Goal: Task Accomplishment & Management: Complete application form

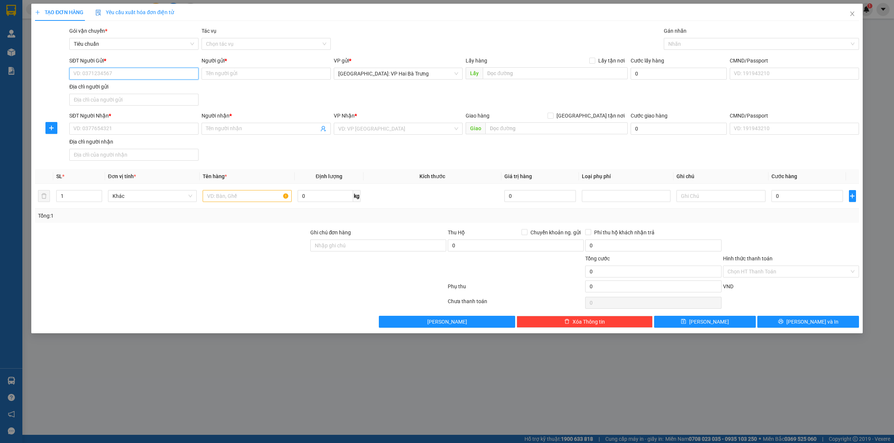
click at [151, 71] on input "SĐT Người Gửi *" at bounding box center [133, 74] width 129 height 12
type input "0982833538"
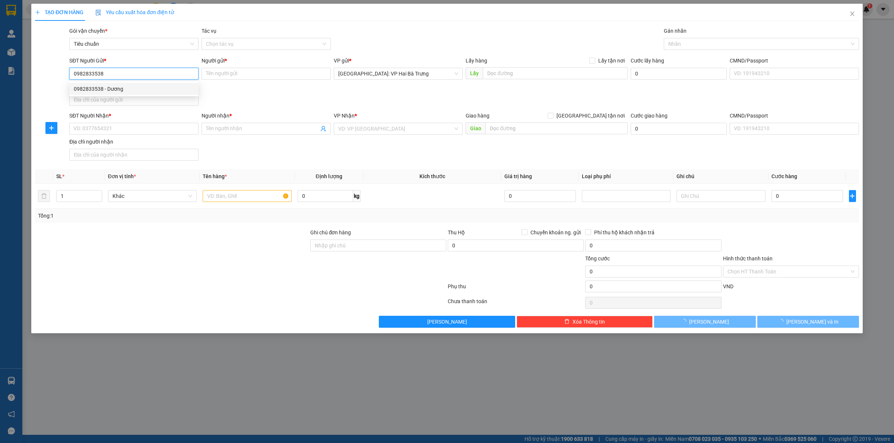
click at [151, 85] on div "0982833538 - Dương" at bounding box center [134, 89] width 120 height 8
type input "Dương"
type input "0982833538"
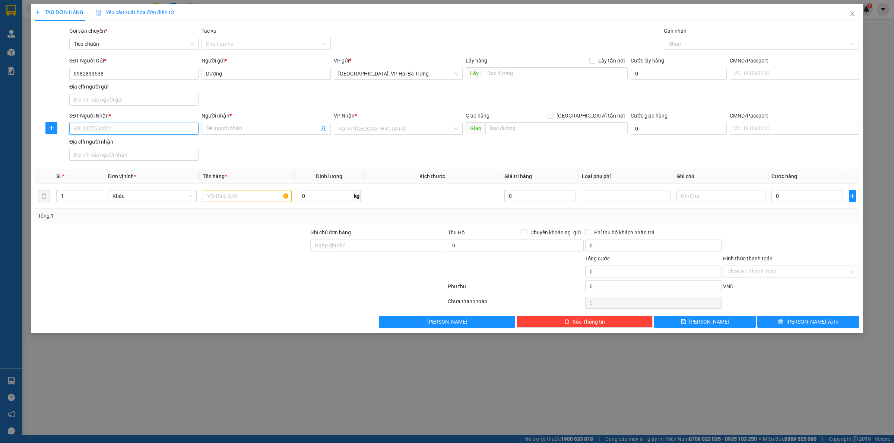
click at [183, 131] on input "SĐT Người Nhận *" at bounding box center [133, 129] width 129 height 12
click at [151, 148] on div "0979609698 - Thái" at bounding box center [134, 144] width 120 height 8
type input "0979609698"
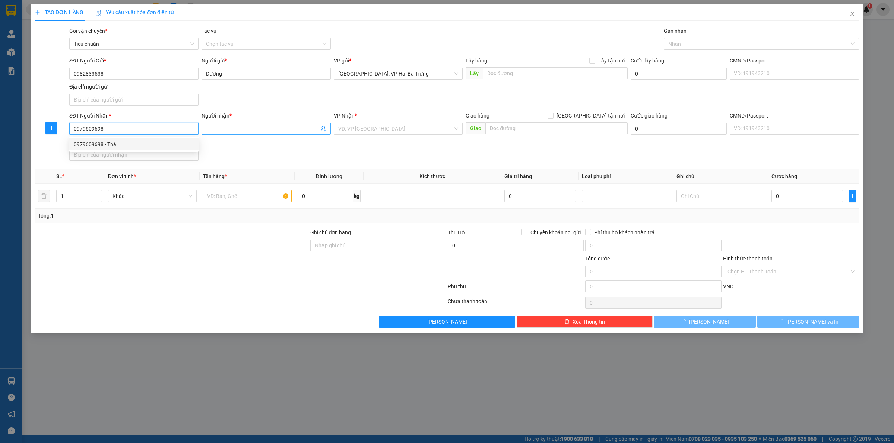
type input "Thái"
checkbox input "true"
type input "16 bà [GEOGRAPHIC_DATA], [GEOGRAPHIC_DATA], [GEOGRAPHIC_DATA]"
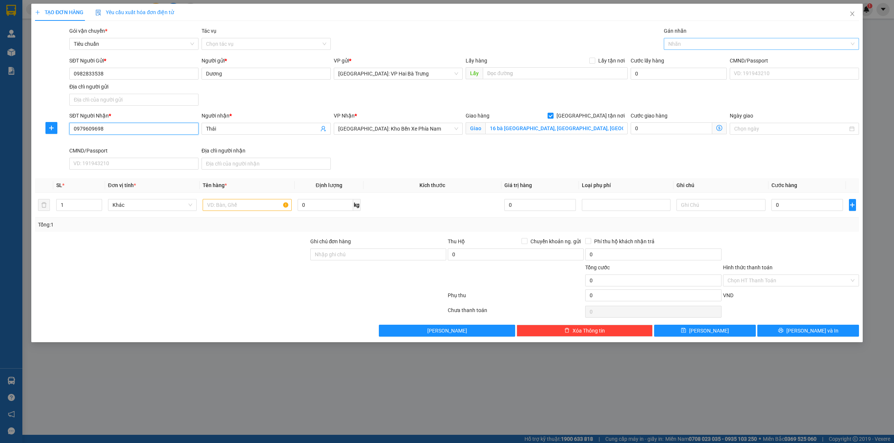
click at [690, 43] on div at bounding box center [757, 43] width 184 height 9
type input "G"
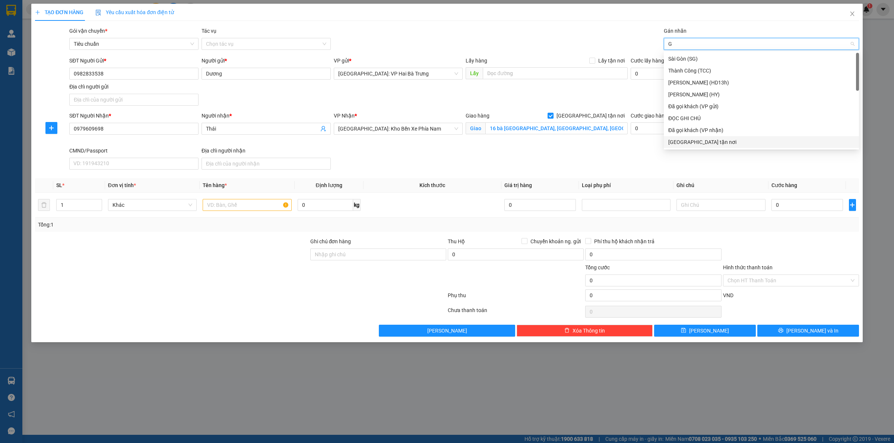
click at [689, 147] on div "[GEOGRAPHIC_DATA] tận nơi" at bounding box center [761, 142] width 195 height 12
type input "2"
click at [96, 200] on span "Increase Value" at bounding box center [97, 203] width 8 height 7
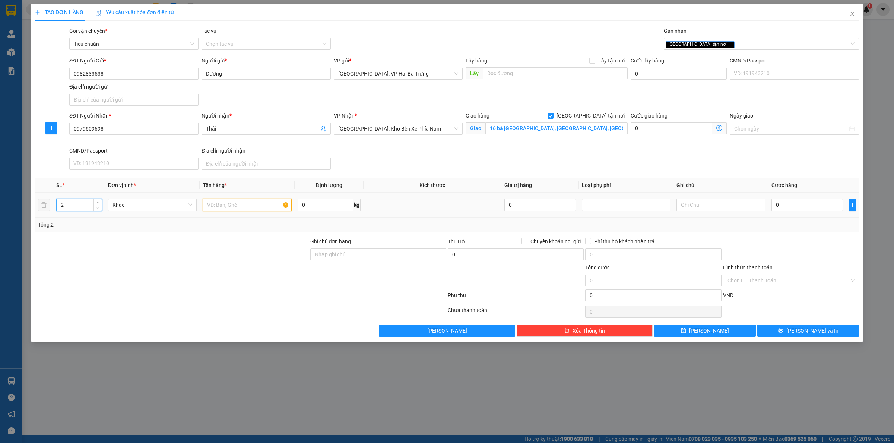
click at [233, 200] on input "text" at bounding box center [247, 205] width 89 height 12
type input "1 thùng giấy + 1 kiện bọc bìa + 1 kiện bọc túi nhựa + 1 thảm bọc pe + 1 thảm bọ…"
click at [280, 247] on div at bounding box center [171, 251] width 275 height 26
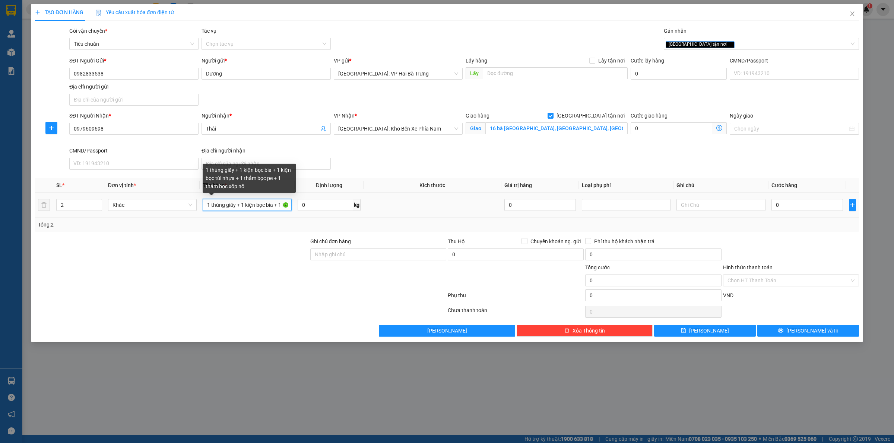
click at [254, 209] on input "1 thùng giấy + 1 kiện bọc bìa + 1 kiện bọc túi nhựa + 1 thảm bọc pe + 1 thảm bọ…" at bounding box center [247, 205] width 89 height 12
click at [82, 207] on input "2" at bounding box center [79, 205] width 45 height 11
type input "5"
click at [524, 171] on div "SĐT Người Nhận * 0979609698 Người nhận * Thái VP Nhận * [GEOGRAPHIC_DATA]: Kho …" at bounding box center [464, 142] width 792 height 61
click at [738, 158] on div "SĐT Người Nhận * 0979609698 Người nhận * Thái VP Nhận * [GEOGRAPHIC_DATA]: Kho …" at bounding box center [464, 142] width 792 height 61
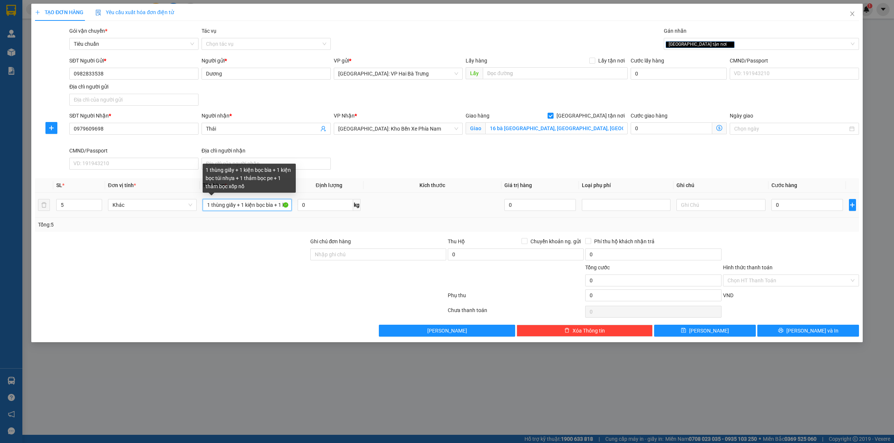
click at [255, 205] on input "1 thùng giấy + 1 kiện bọc bìa + 1 kiện bọc túi nhựa + 1 thảm bọc pe + 1 thảm bọ…" at bounding box center [247, 205] width 89 height 12
click at [620, 166] on div "SĐT Người Nhận * 0979609698 Người nhận * Thái VP Nhận * [GEOGRAPHIC_DATA]: Kho …" at bounding box center [464, 142] width 792 height 61
click at [824, 208] on input "0" at bounding box center [806, 205] width 71 height 12
click at [806, 207] on input "0" at bounding box center [806, 205] width 71 height 12
click at [825, 202] on input "0" at bounding box center [806, 205] width 71 height 12
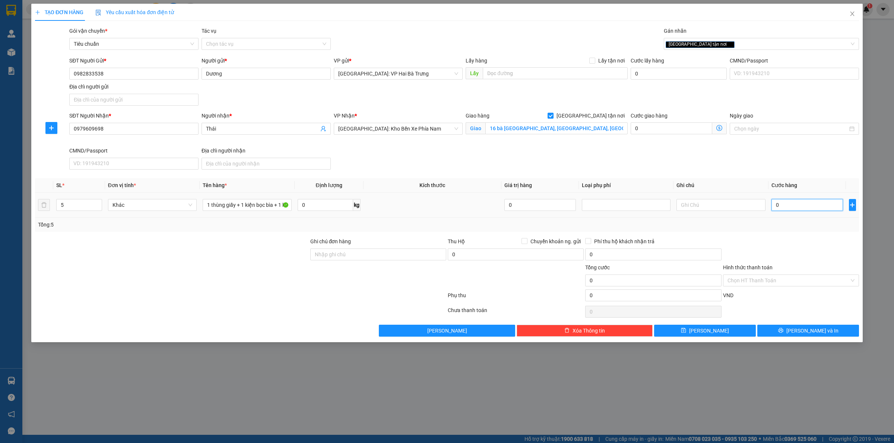
click at [825, 202] on input "0" at bounding box center [806, 205] width 71 height 12
type input "5"
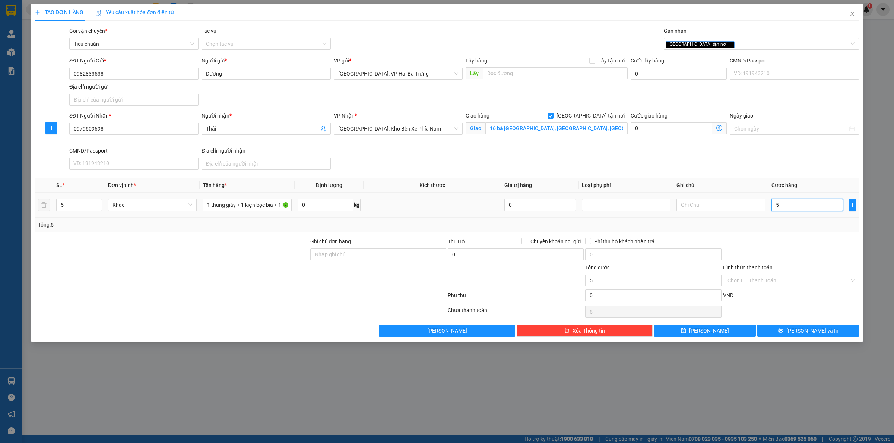
type input "52"
type input "520"
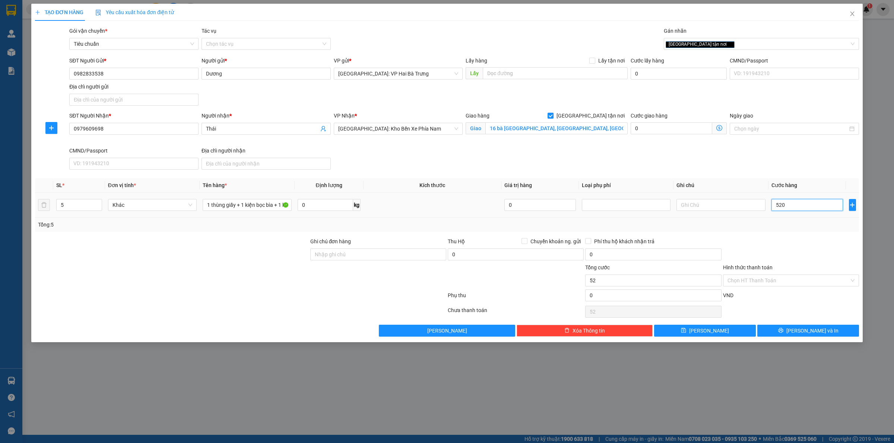
type input "520"
type input "5.200"
type input "52.000"
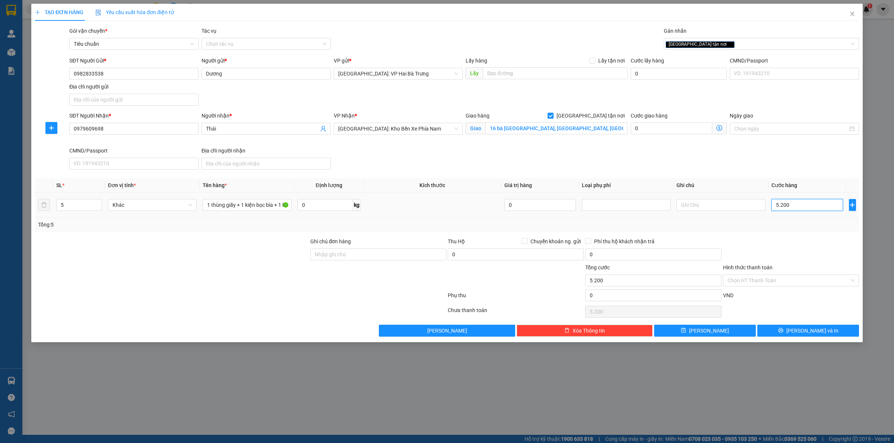
type input "52.000"
type input "520.000"
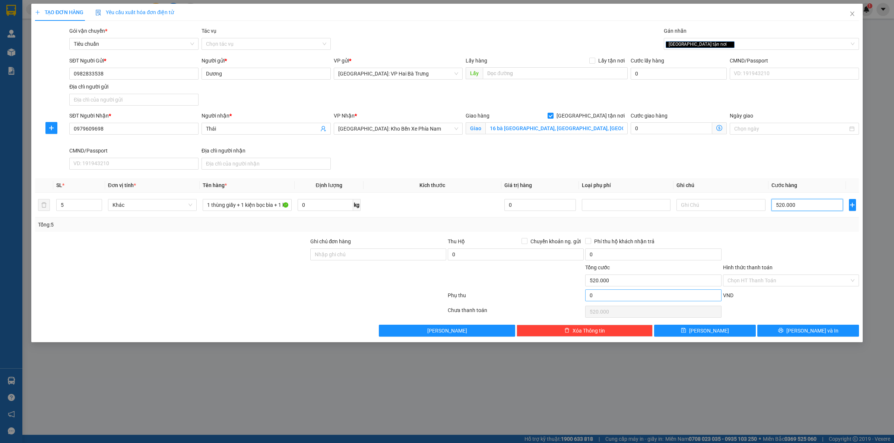
type input "520.000"
click at [707, 299] on input "0" at bounding box center [653, 296] width 136 height 12
type input "520.004"
type input "4"
type input "520.004"
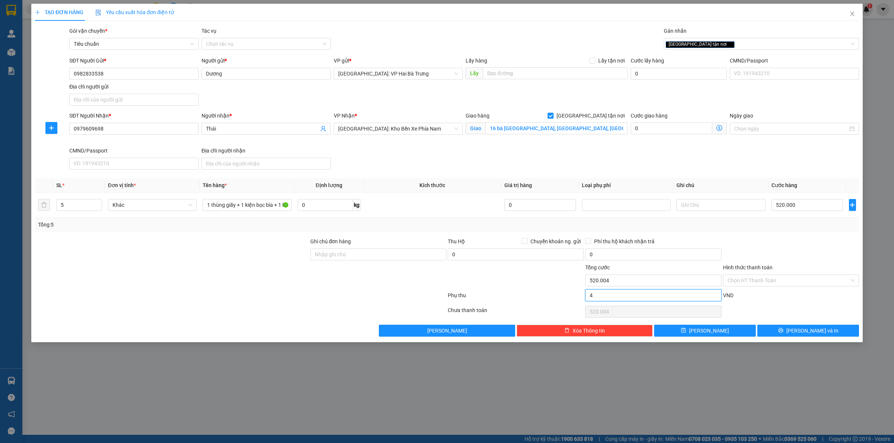
type input "520.040"
type input "40"
type input "520.040"
type input "400"
type input "520.400"
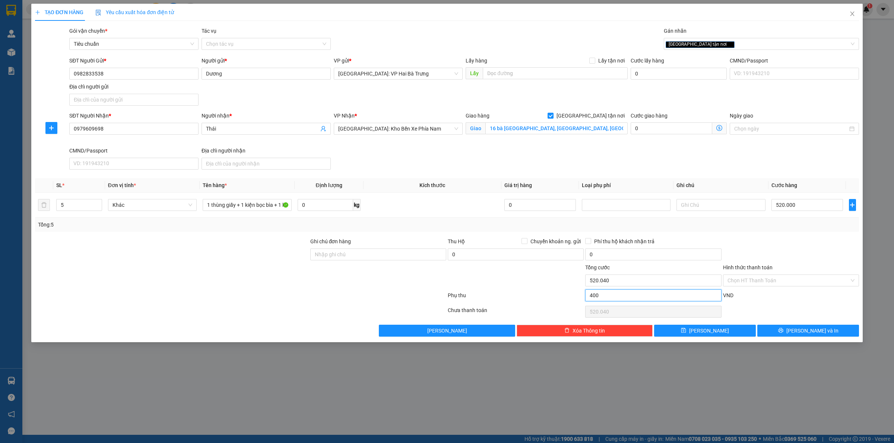
type input "520.400"
type input "4.000"
type input "524.000"
type input "560.000"
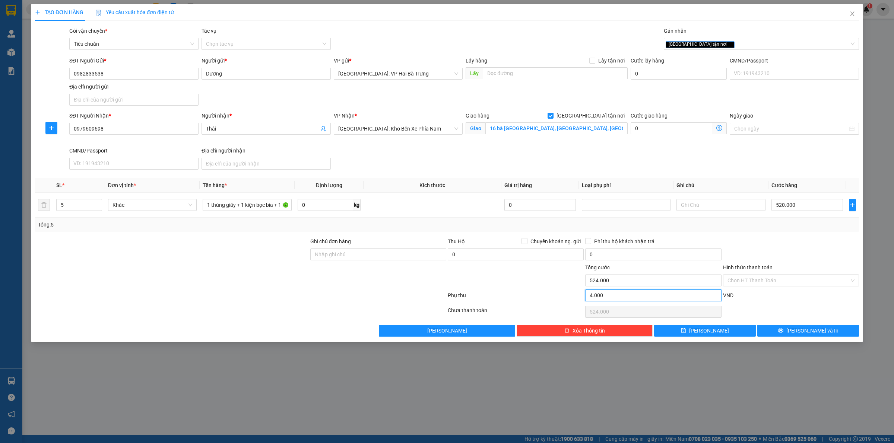
type input "40.000"
type input "560.000"
type input "40.000"
click at [758, 286] on input "Hình thức thanh toán" at bounding box center [788, 280] width 122 height 11
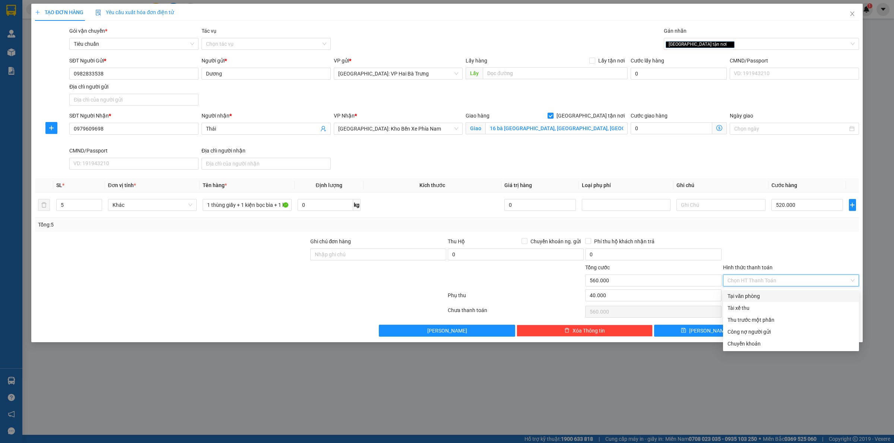
click at [772, 282] on input "Hình thức thanh toán" at bounding box center [788, 280] width 122 height 11
click at [773, 293] on div "Tại văn phòng" at bounding box center [790, 296] width 127 height 8
type input "0"
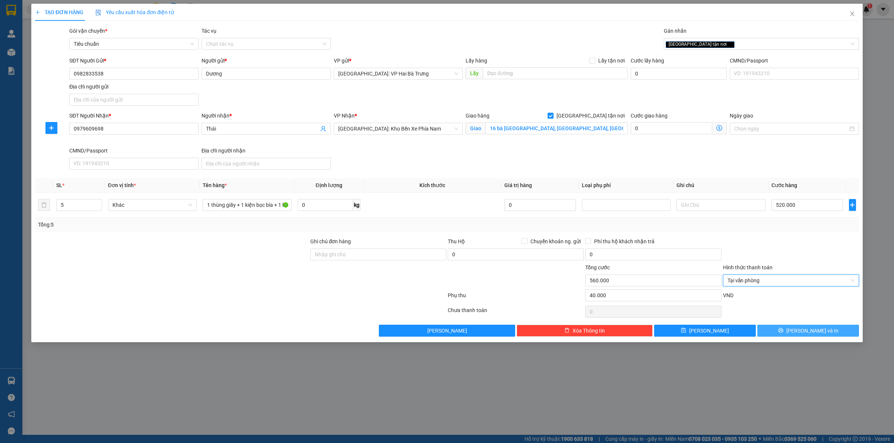
click at [777, 328] on button "[PERSON_NAME] và In" at bounding box center [808, 331] width 102 height 12
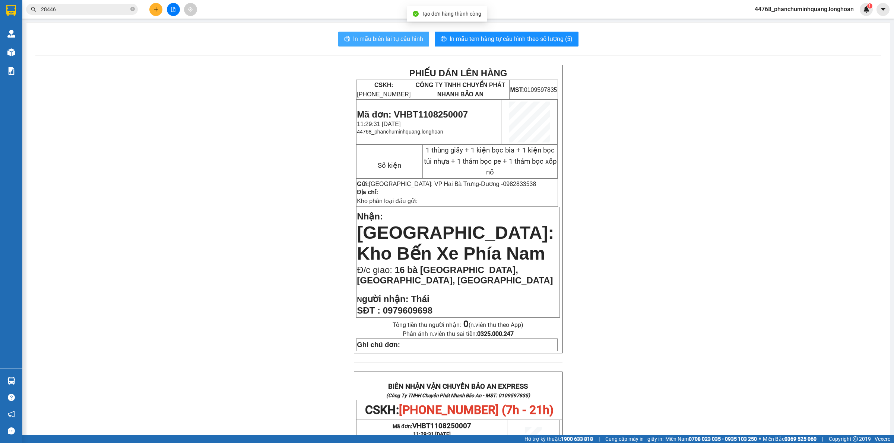
click at [393, 38] on span "In mẫu biên lai tự cấu hình" at bounding box center [388, 38] width 70 height 9
click at [523, 35] on span "In mẫu tem hàng tự cấu hình theo số lượng (5)" at bounding box center [510, 38] width 123 height 9
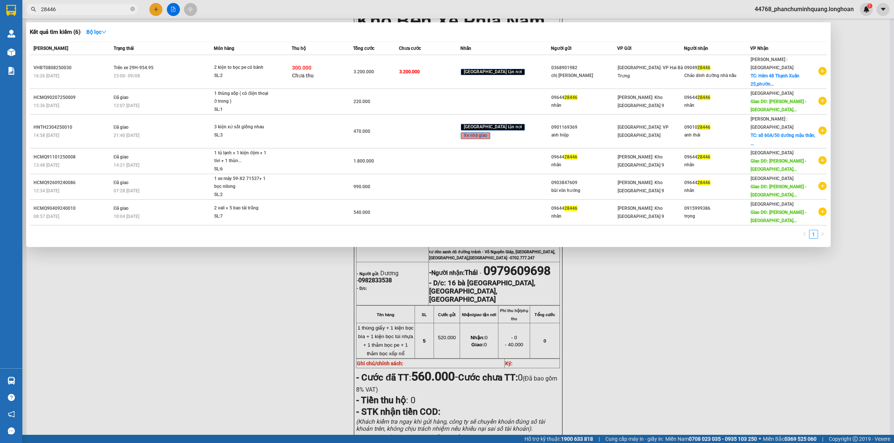
click at [88, 10] on input "28446" at bounding box center [85, 9] width 88 height 8
click at [646, 310] on div at bounding box center [447, 221] width 894 height 443
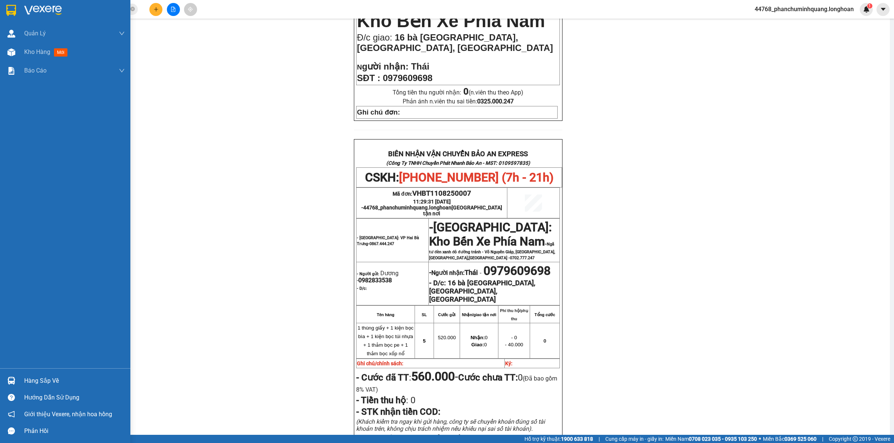
click at [9, 12] on img at bounding box center [11, 10] width 10 height 11
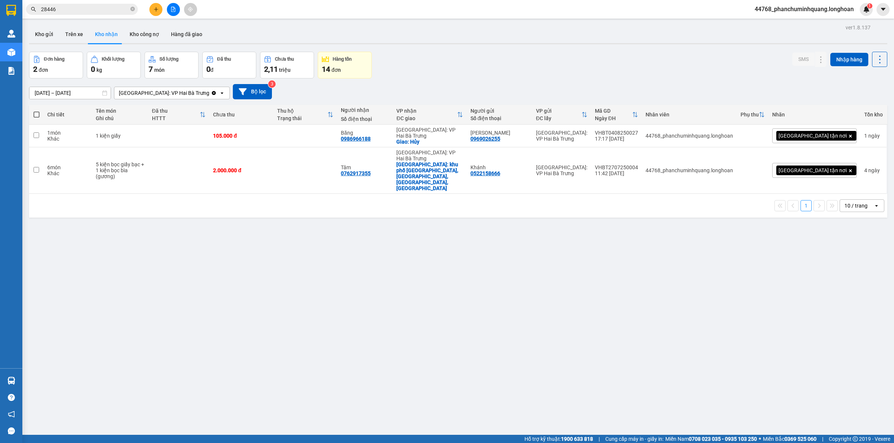
click at [156, 6] on button at bounding box center [155, 9] width 13 height 13
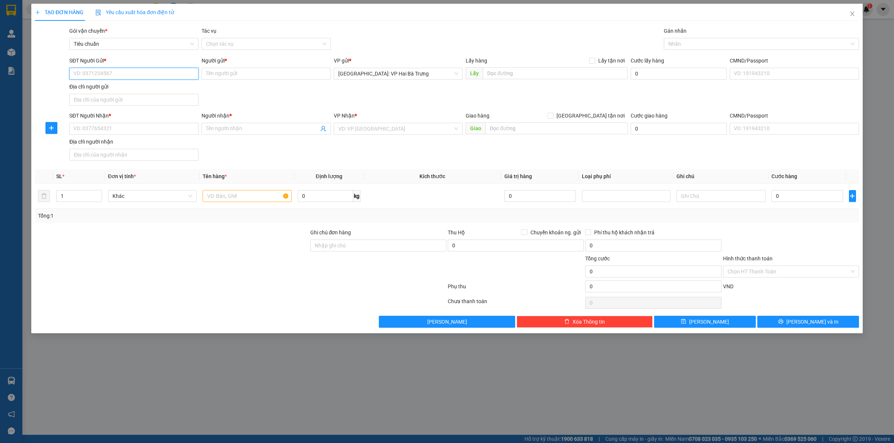
click at [163, 68] on input "SĐT Người Gửi *" at bounding box center [133, 74] width 129 height 12
type input "0793698888"
click at [166, 90] on div "0793698888 - [PERSON_NAME]" at bounding box center [134, 89] width 120 height 8
type input "ĐÌNH [PERSON_NAME]"
type input "0793698888"
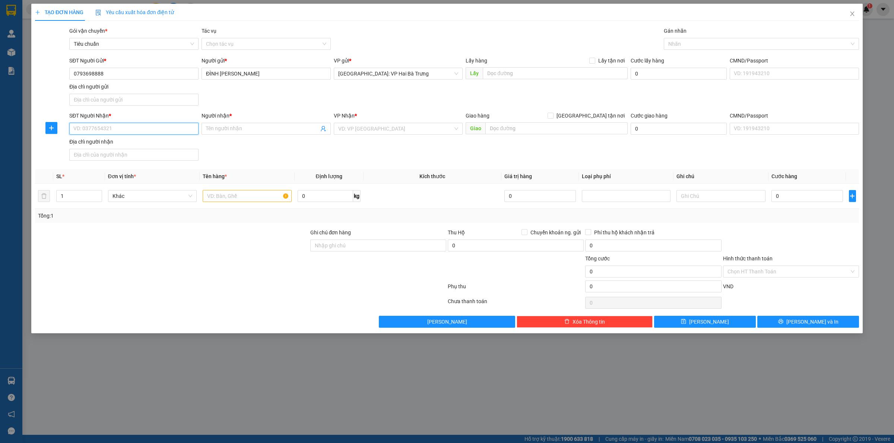
click at [168, 123] on input "SĐT Người Nhận *" at bounding box center [133, 129] width 129 height 12
type input "0796663000"
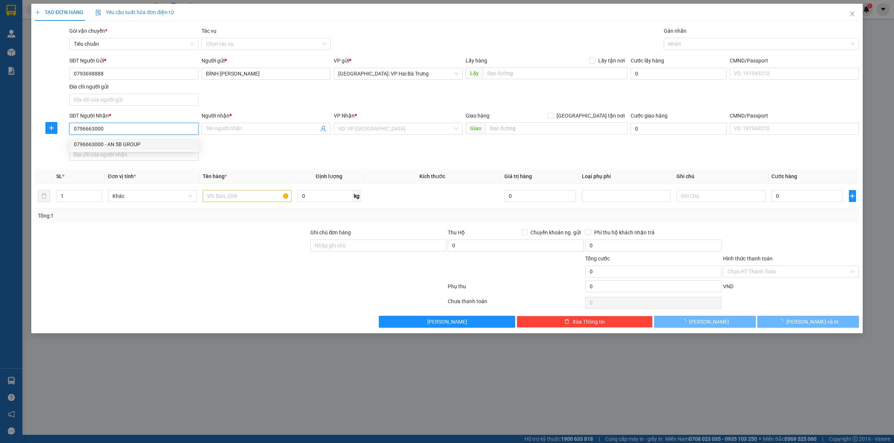
click at [157, 146] on div "0796663000 - AN 5B GROUP" at bounding box center [134, 144] width 120 height 8
type input "AN 5B GROUP"
checkbox input "true"
type input "38/33 [GEOGRAPHIC_DATA], [GEOGRAPHIC_DATA], [GEOGRAPHIC_DATA], [GEOGRAPHIC_DATA]"
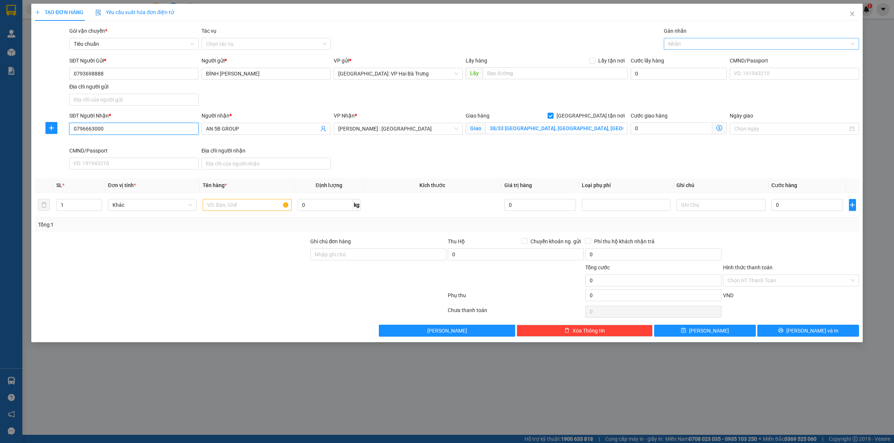
click at [705, 47] on div at bounding box center [757, 43] width 184 height 9
type input "0796663000"
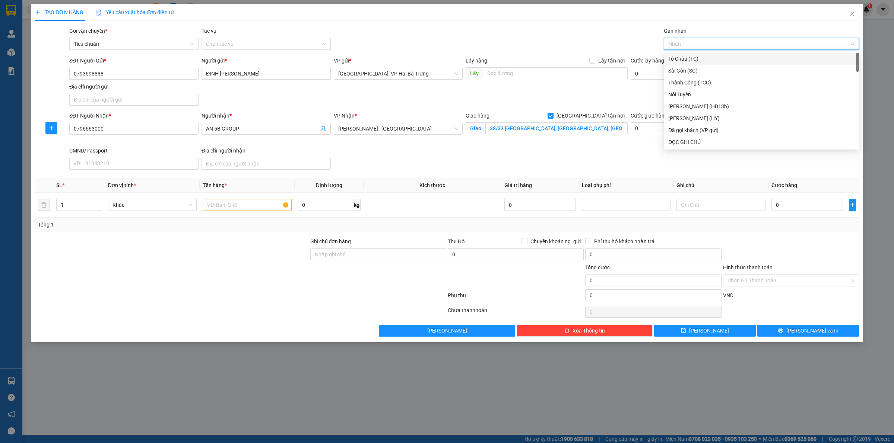
type input "G"
drag, startPoint x: 725, startPoint y: 139, endPoint x: 642, endPoint y: 153, distance: 85.0
click at [725, 140] on div "[GEOGRAPHIC_DATA] tận nơi" at bounding box center [761, 142] width 186 height 8
click at [85, 203] on input "1" at bounding box center [79, 205] width 45 height 11
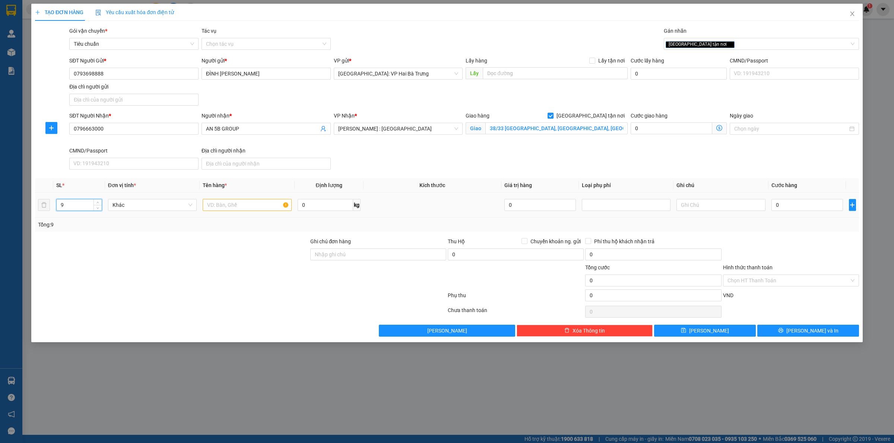
type input "9"
click at [215, 203] on input "text" at bounding box center [247, 205] width 89 height 12
click at [243, 207] on input "text" at bounding box center [247, 205] width 89 height 12
type input "9 thùng giấy (loa)"
click at [825, 211] on input "0" at bounding box center [806, 205] width 71 height 12
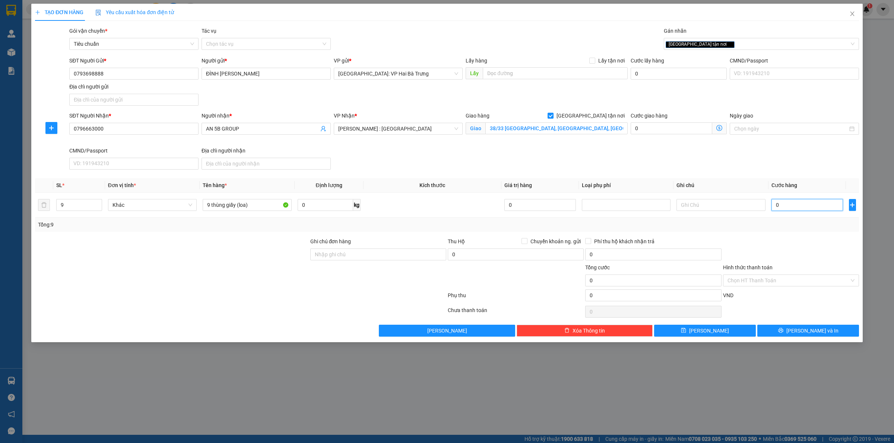
type input "1"
type input "18"
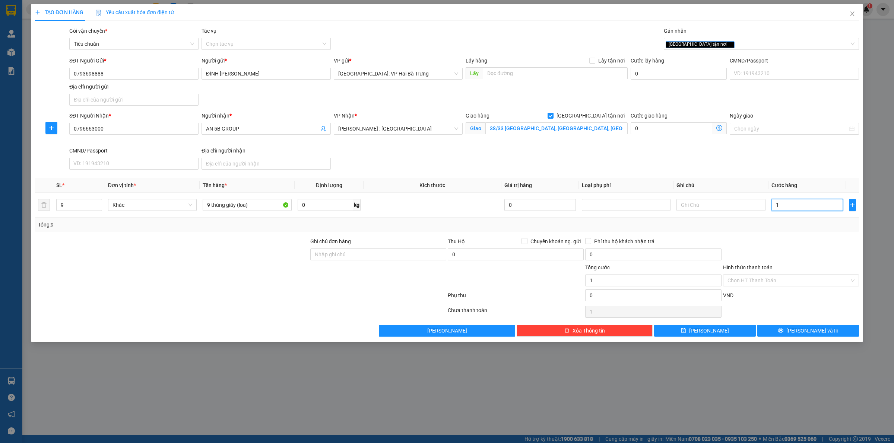
type input "18"
type input "182"
type input "1.820"
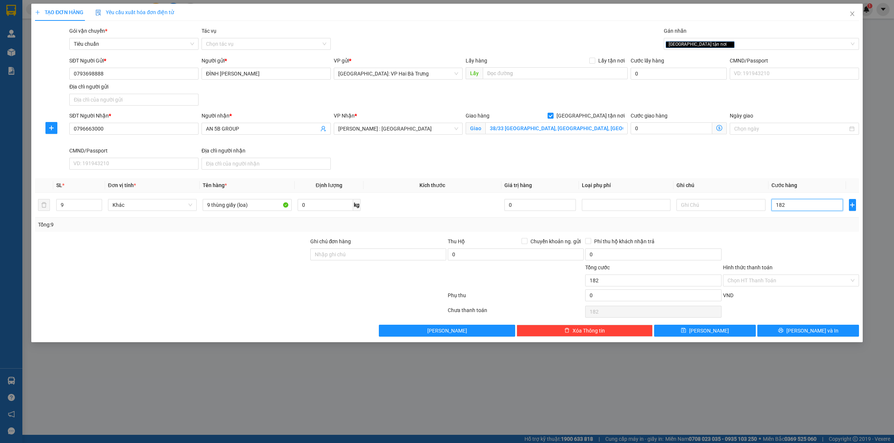
type input "1.820"
type input "18.200"
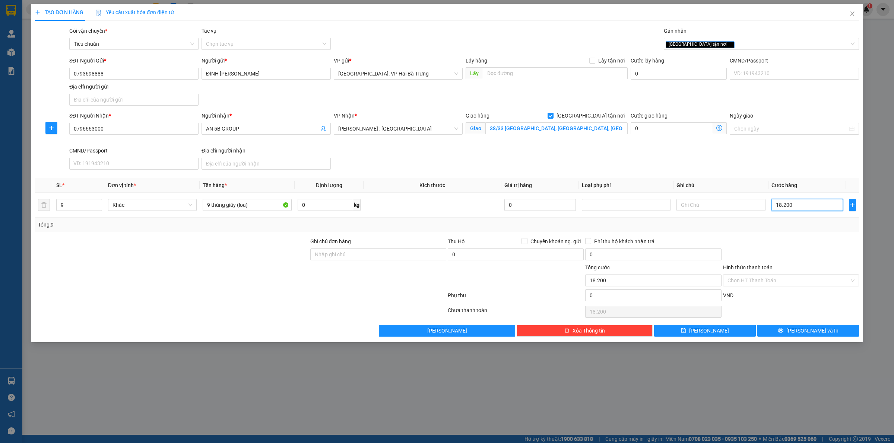
type input "182.000"
type input "1.820.000"
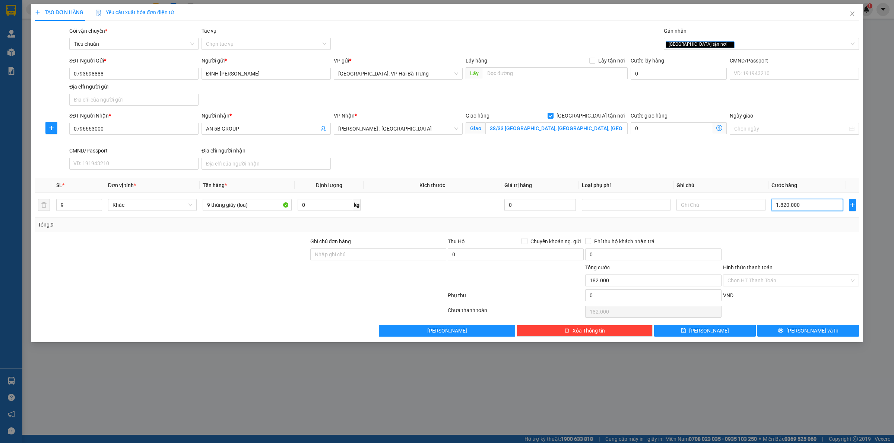
type input "1.820.000"
click at [805, 332] on span "[PERSON_NAME] và In" at bounding box center [812, 331] width 52 height 8
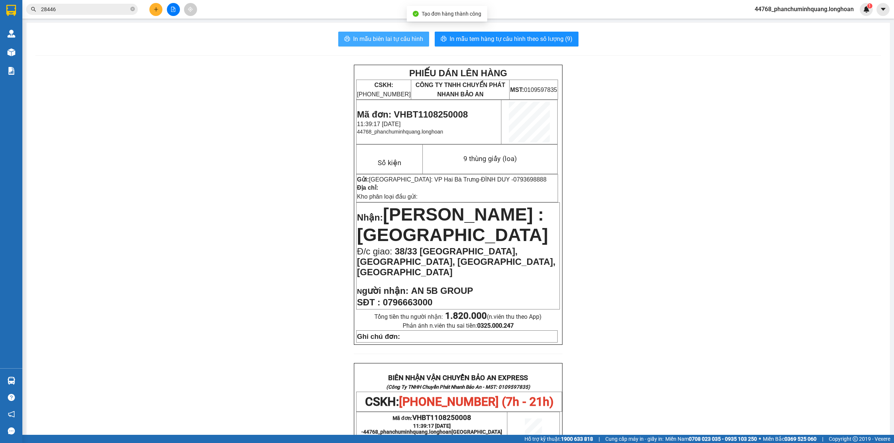
click at [413, 34] on span "In mẫu biên lai tự cấu hình" at bounding box center [388, 38] width 70 height 9
click at [546, 41] on span "In mẫu tem hàng tự cấu hình theo số lượng (9)" at bounding box center [510, 38] width 123 height 9
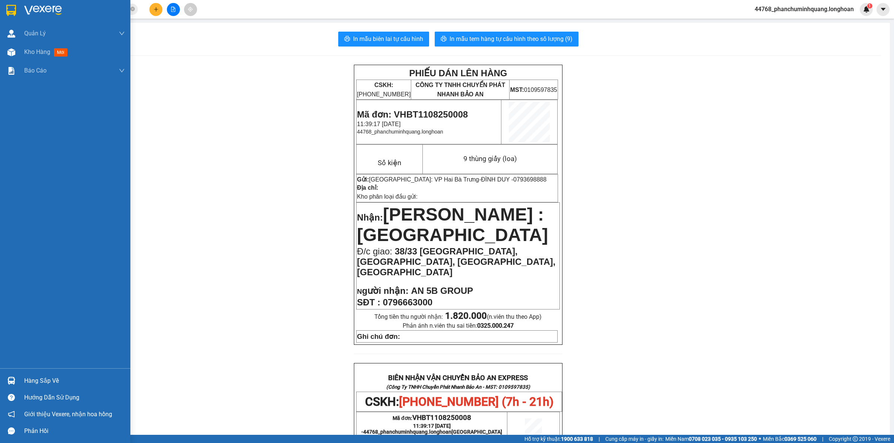
click at [13, 18] on div at bounding box center [65, 12] width 130 height 24
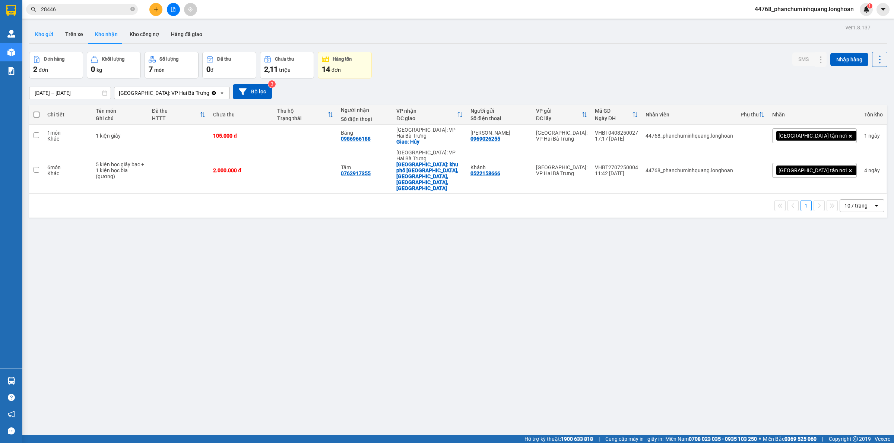
click at [50, 30] on button "Kho gửi" at bounding box center [44, 34] width 30 height 18
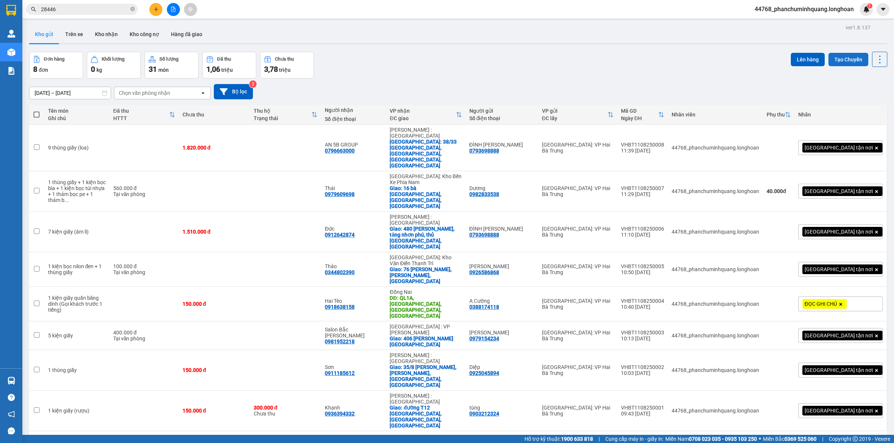
click at [833, 58] on button "Tạo Chuyến" at bounding box center [848, 59] width 40 height 13
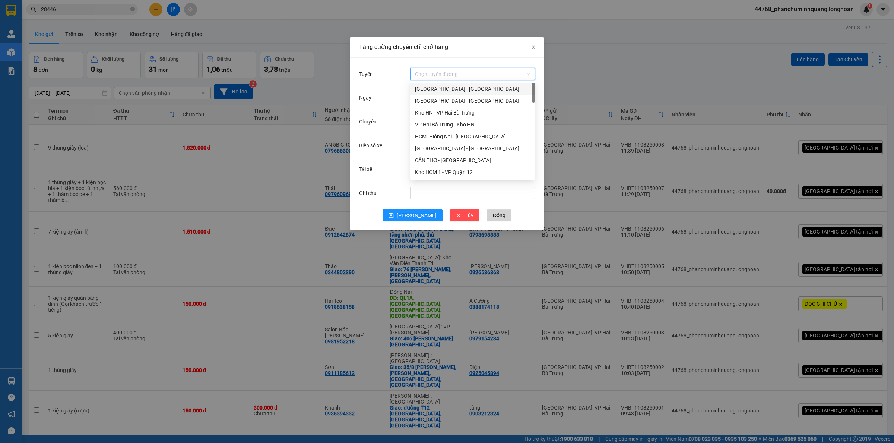
click at [470, 74] on input "Tuyến" at bounding box center [470, 74] width 110 height 11
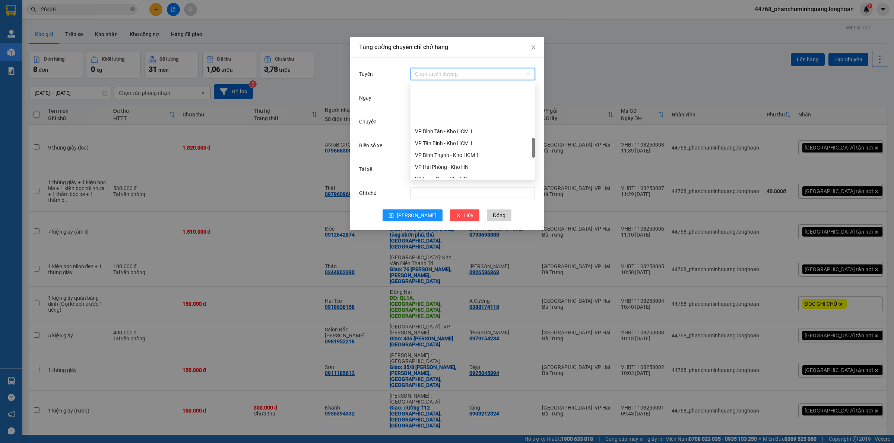
scroll to position [372, 0]
click at [465, 99] on div "VP Hai Bà Trưng - Kho HN" at bounding box center [472, 98] width 115 height 8
click at [475, 118] on input "Chuyến" at bounding box center [469, 122] width 109 height 8
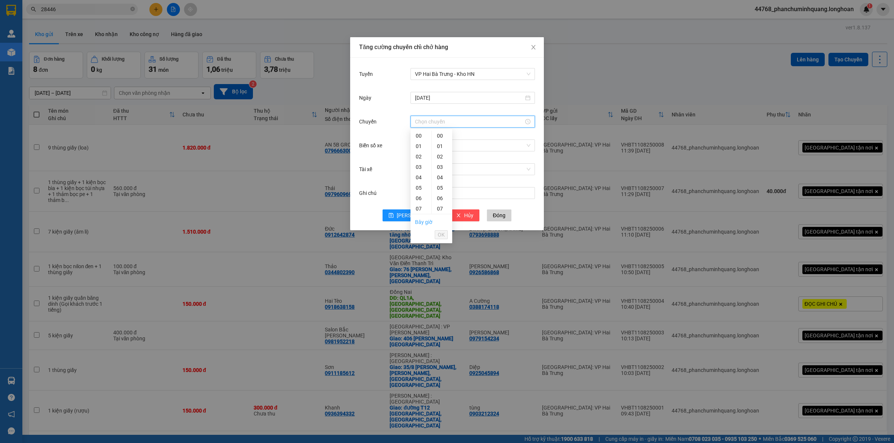
click at [423, 224] on link "Bây giờ" at bounding box center [424, 222] width 18 height 6
click at [464, 123] on input "11:50" at bounding box center [469, 122] width 109 height 8
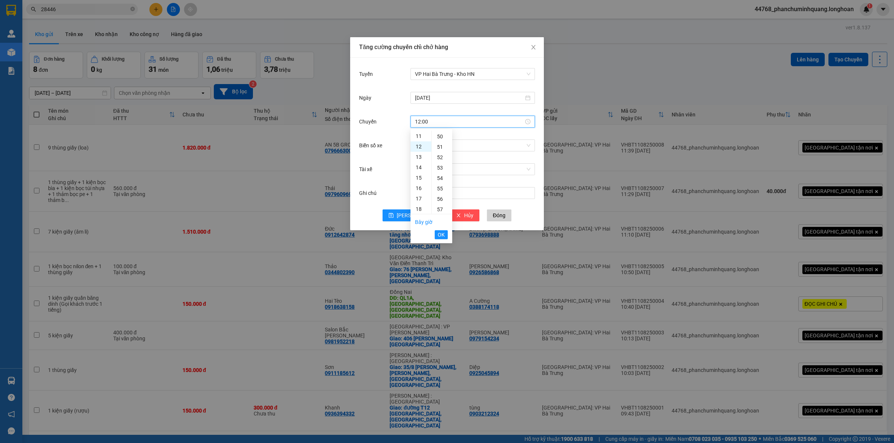
scroll to position [0, 0]
click at [441, 237] on span "OK" at bounding box center [441, 235] width 7 height 8
type input "12:00"
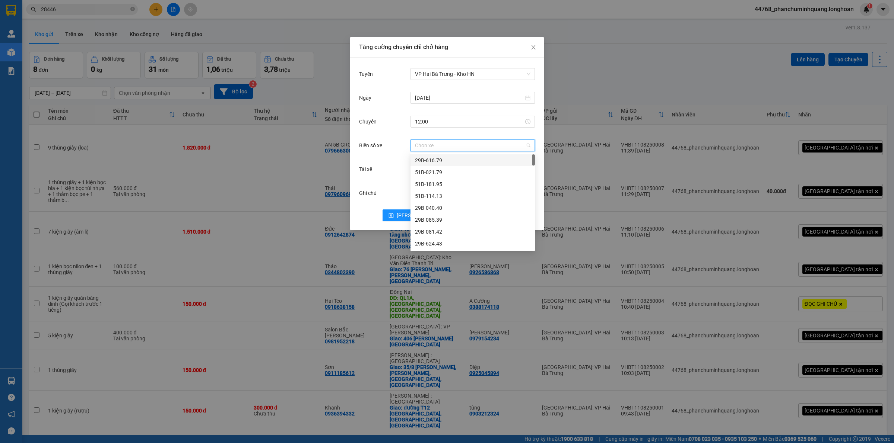
click at [444, 144] on input "Biển số xe" at bounding box center [470, 145] width 110 height 11
type input "31"
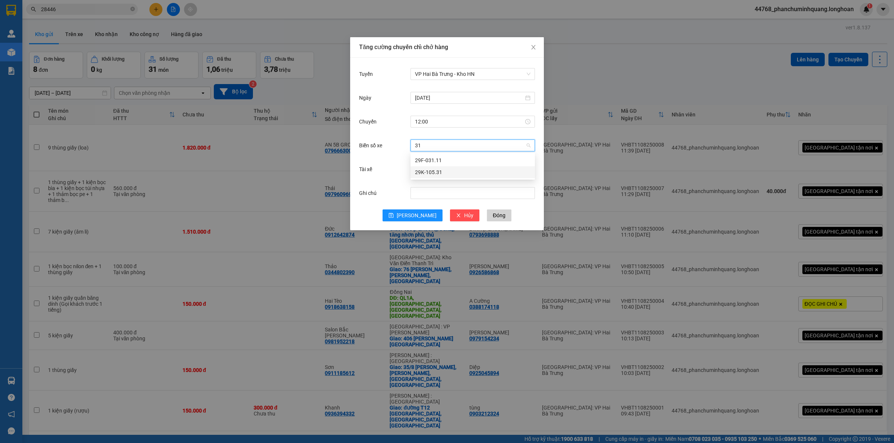
click at [470, 177] on div "29K-105.31" at bounding box center [472, 172] width 124 height 12
click at [445, 171] on input "Tài xế" at bounding box center [470, 169] width 110 height 11
type input "Sinh"
click at [447, 183] on div "[PERSON_NAME] sinh 0357.044.507" at bounding box center [472, 184] width 115 height 8
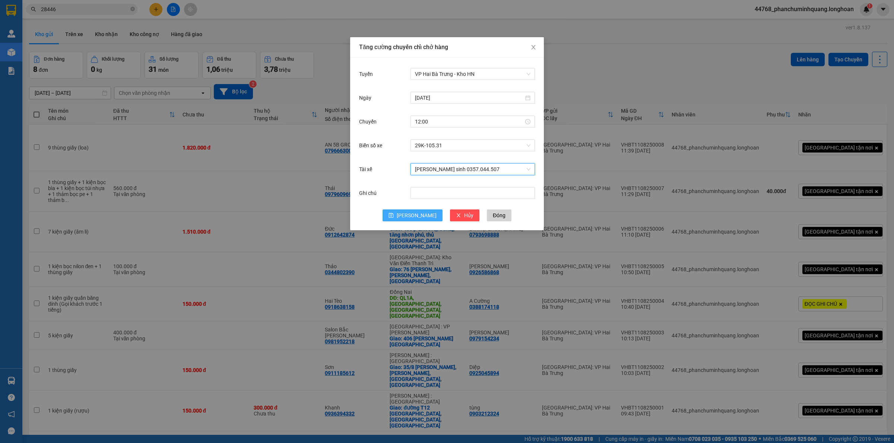
click at [417, 214] on span "[PERSON_NAME]" at bounding box center [417, 216] width 40 height 8
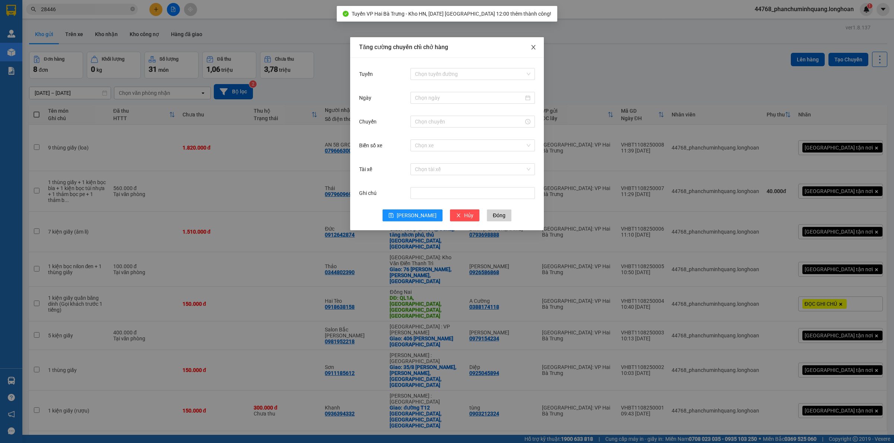
click at [532, 43] on span "Close" at bounding box center [533, 47] width 21 height 21
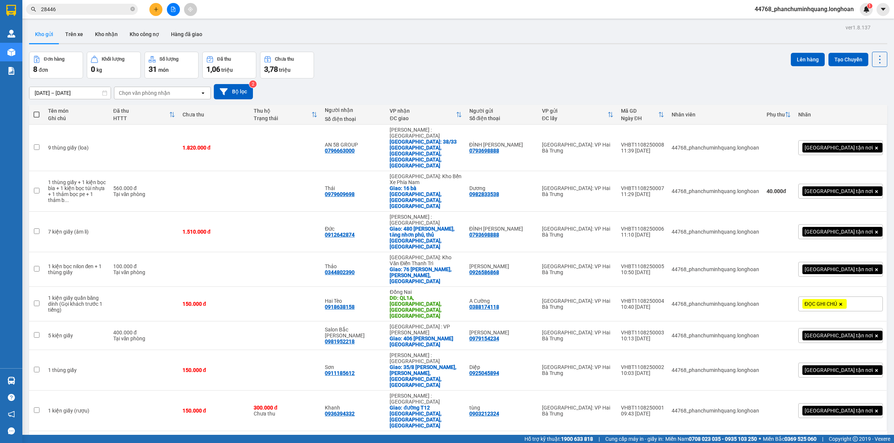
click at [37, 113] on span at bounding box center [37, 115] width 6 height 6
click at [36, 111] on input "checkbox" at bounding box center [36, 111] width 0 height 0
checkbox input "true"
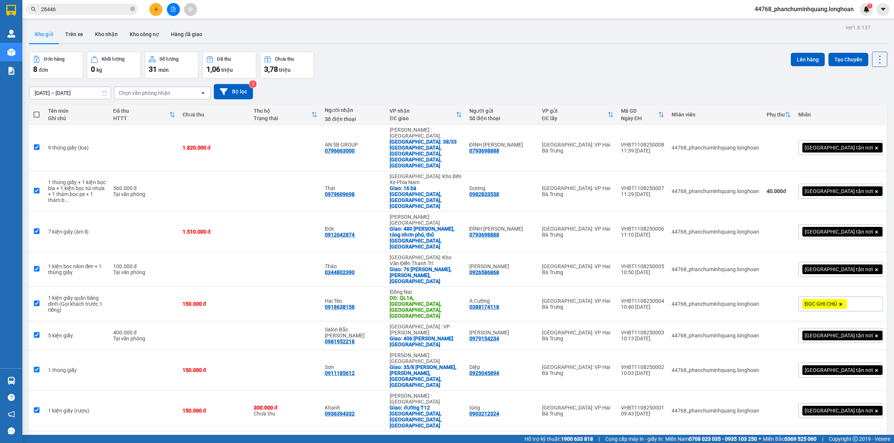
checkbox input "true"
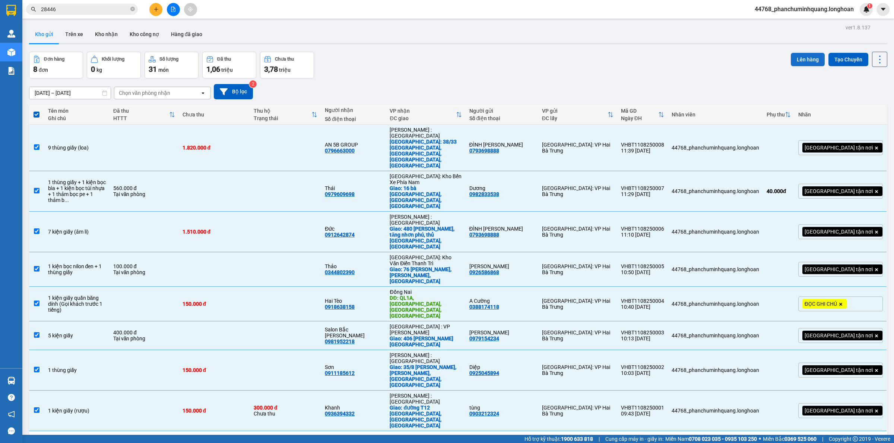
click at [803, 62] on button "Lên hàng" at bounding box center [808, 59] width 34 height 13
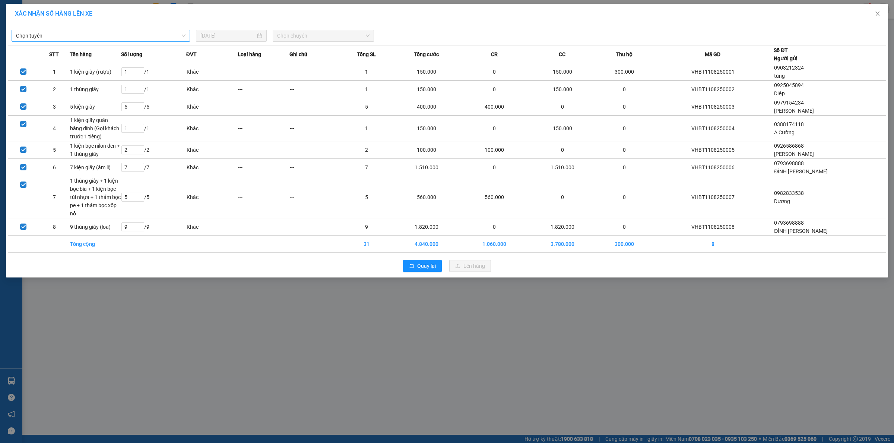
drag, startPoint x: 102, startPoint y: 34, endPoint x: 96, endPoint y: 41, distance: 9.5
click at [101, 34] on span "Chọn tuyến" at bounding box center [100, 35] width 169 height 11
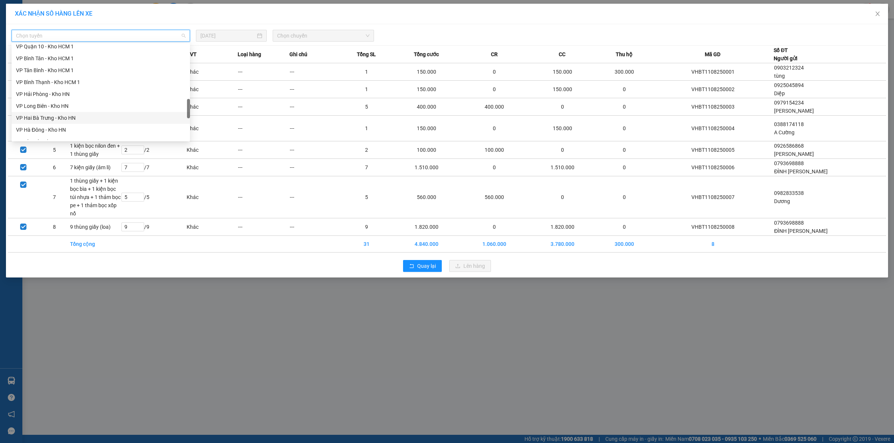
click at [58, 116] on div "VP Hai Bà Trưng - Kho HN" at bounding box center [100, 118] width 169 height 8
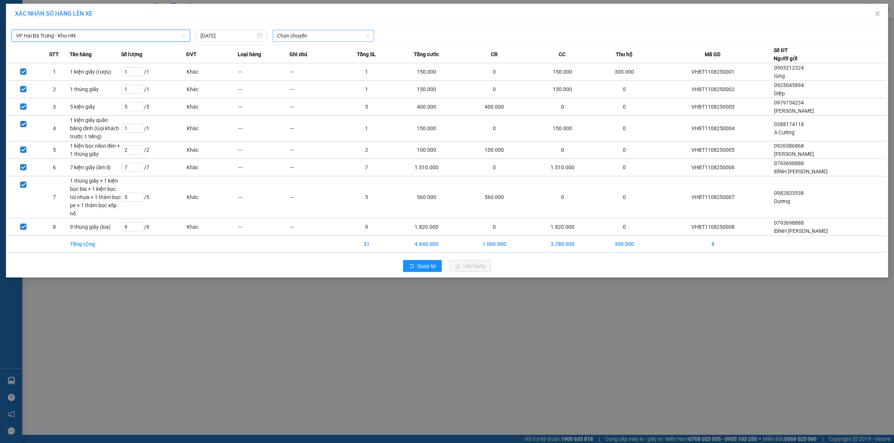
click at [304, 35] on span "Chọn chuyến" at bounding box center [323, 35] width 93 height 11
click at [305, 62] on div "12:00 (TC) - 29K-105.31" at bounding box center [306, 62] width 58 height 8
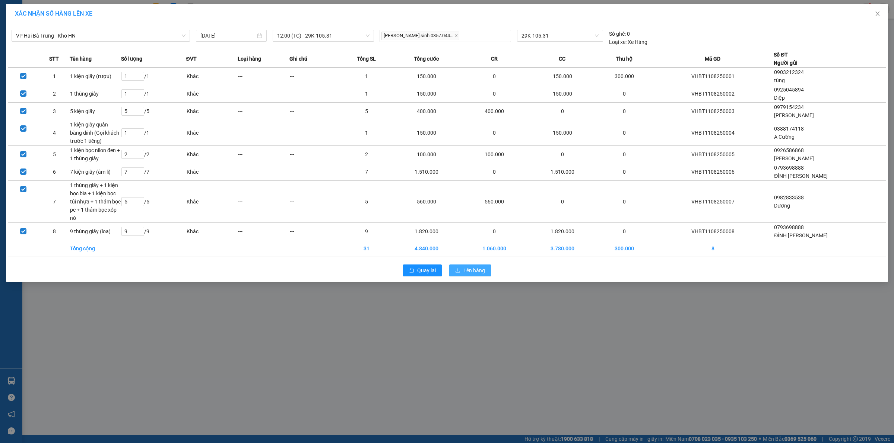
click at [470, 274] on span "Lên hàng" at bounding box center [474, 271] width 22 height 8
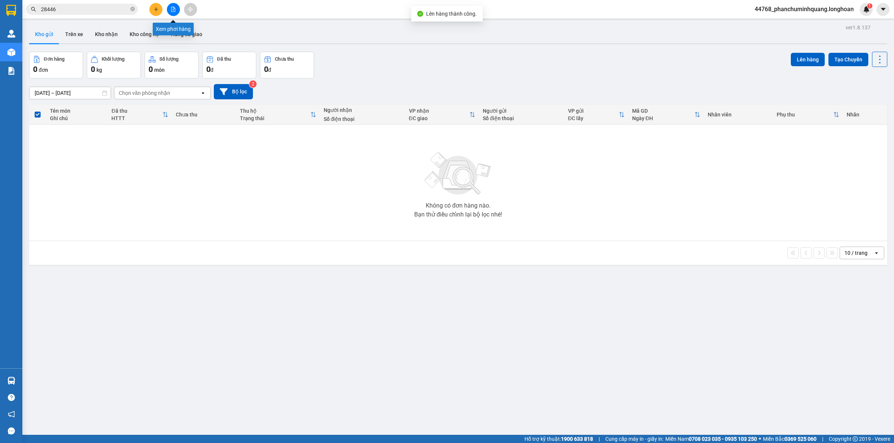
click at [177, 8] on button at bounding box center [173, 9] width 13 height 13
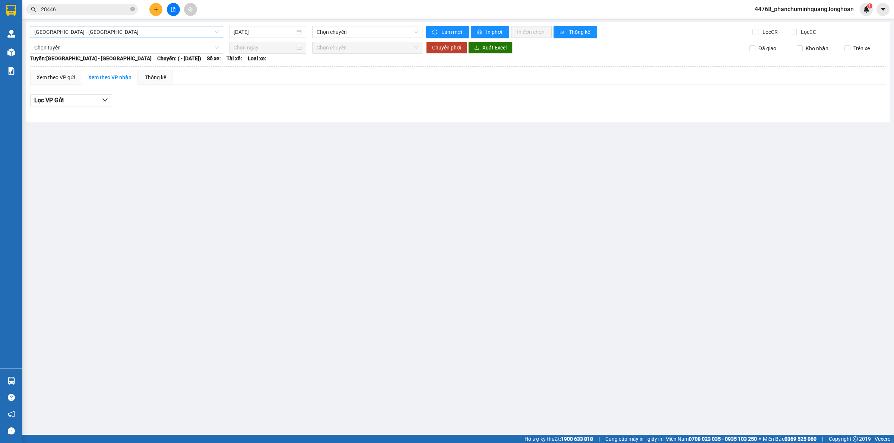
click at [170, 34] on span "[GEOGRAPHIC_DATA] - [GEOGRAPHIC_DATA]" at bounding box center [126, 31] width 184 height 11
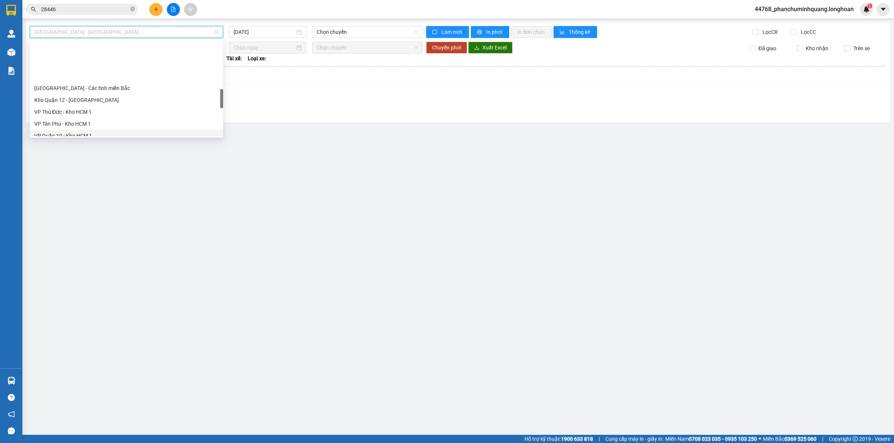
scroll to position [326, 0]
click at [80, 111] on div "VP Hai Bà Trưng - Kho HN" at bounding box center [126, 114] width 184 height 8
type input "[DATE]"
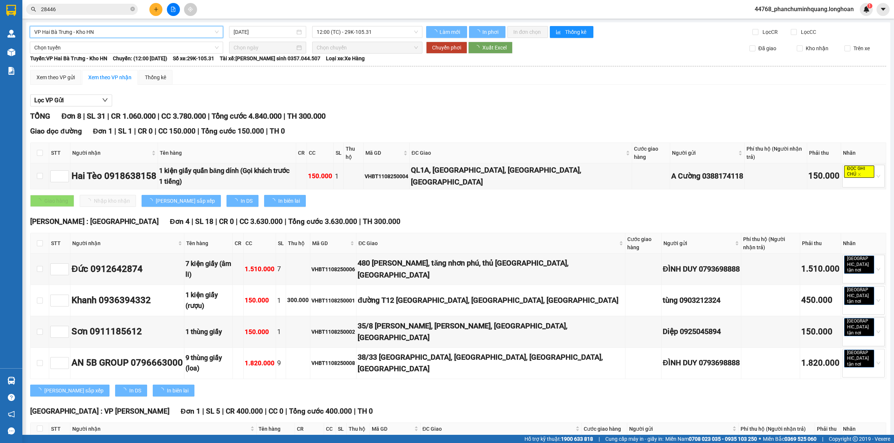
click at [344, 34] on span "12:00 (TC) - 29K-105.31" at bounding box center [367, 31] width 101 height 11
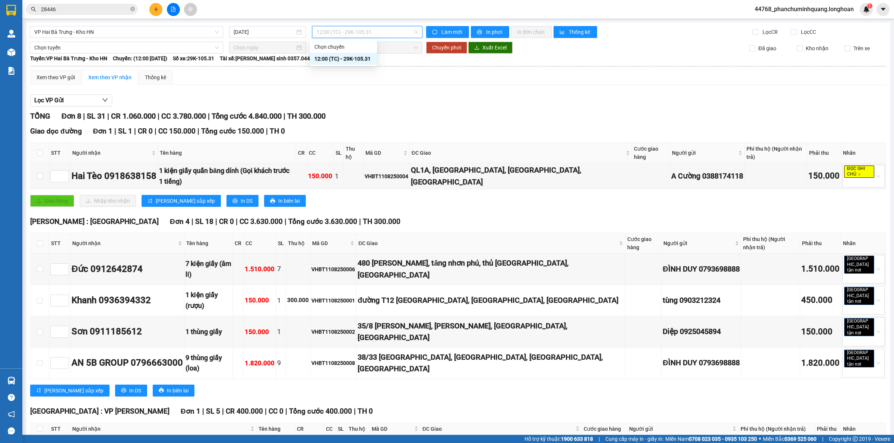
click at [370, 110] on div "Lọc VP Gửi TỔNG Đơn 8 | SL 31 | CR 1.060.000 | CC 3.780.000 | Tổng cước 4.840.…" at bounding box center [458, 384] width 856 height 586
click at [61, 81] on div "Xem theo VP gửi" at bounding box center [55, 77] width 38 height 8
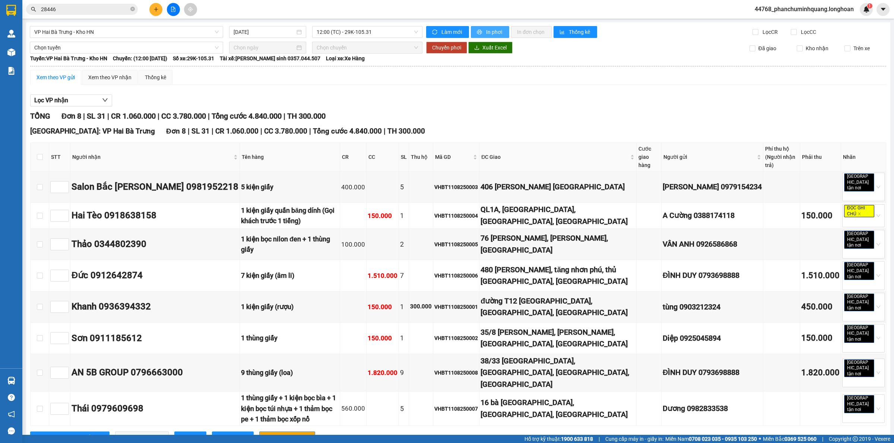
click at [492, 30] on span "In phơi" at bounding box center [494, 32] width 17 height 8
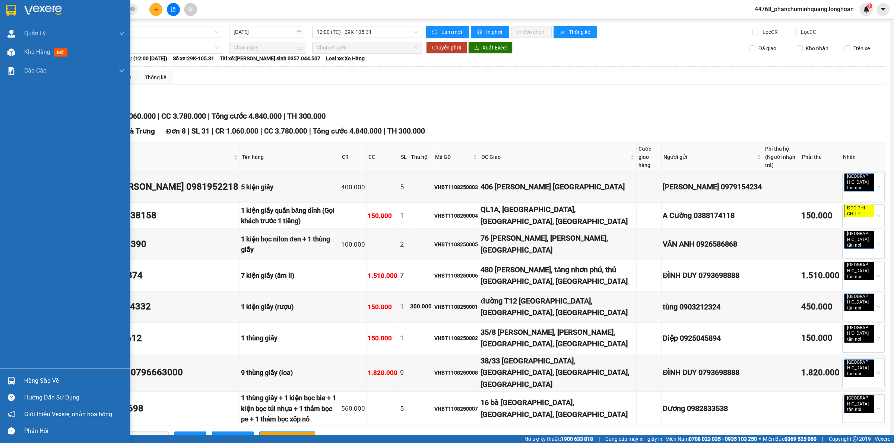
drag, startPoint x: 3, startPoint y: 7, endPoint x: 8, endPoint y: 10, distance: 6.0
click at [3, 9] on div at bounding box center [65, 12] width 130 height 24
